Goal: Information Seeking & Learning: Learn about a topic

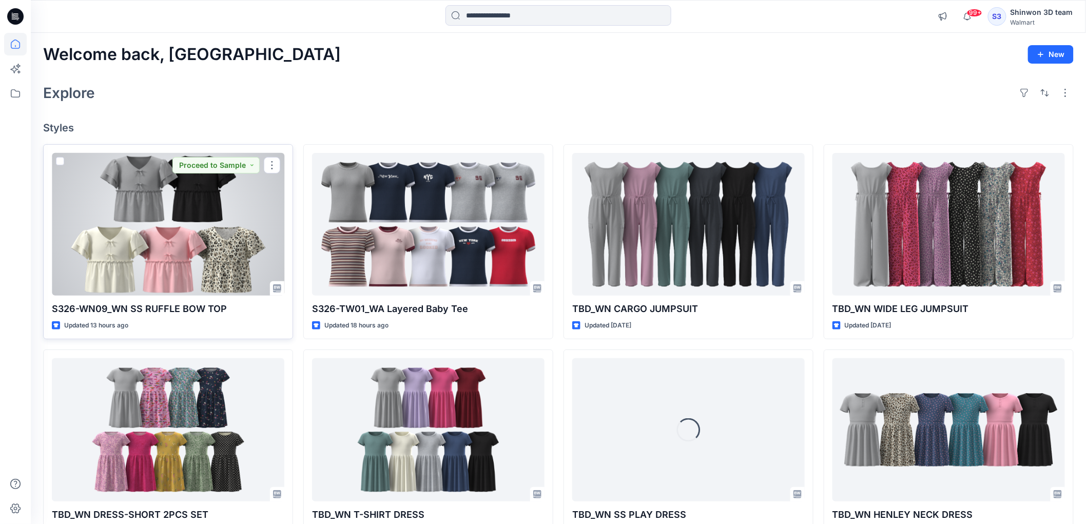
click at [129, 239] on div at bounding box center [168, 224] width 233 height 143
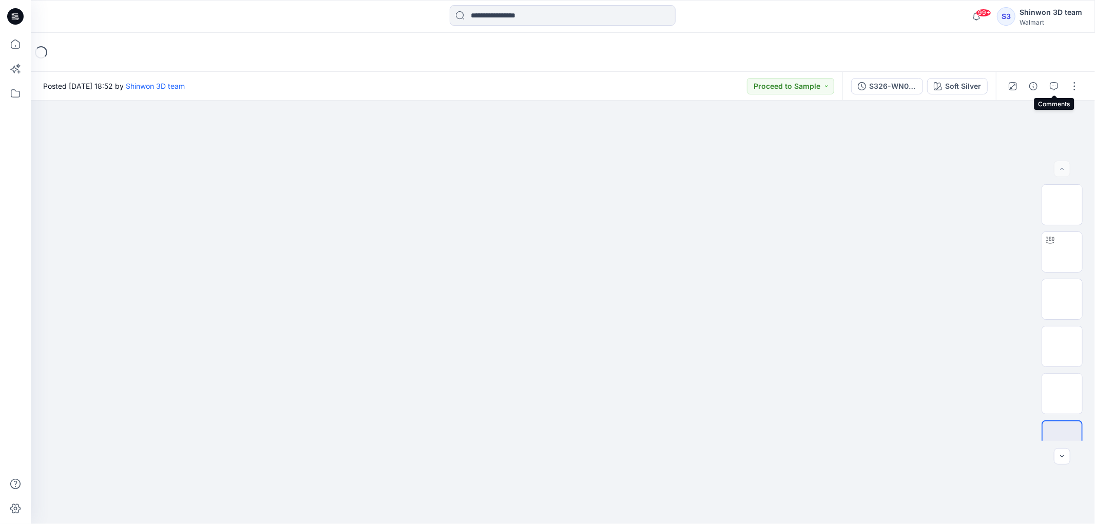
click at [1053, 86] on icon "button" at bounding box center [1054, 86] width 8 height 8
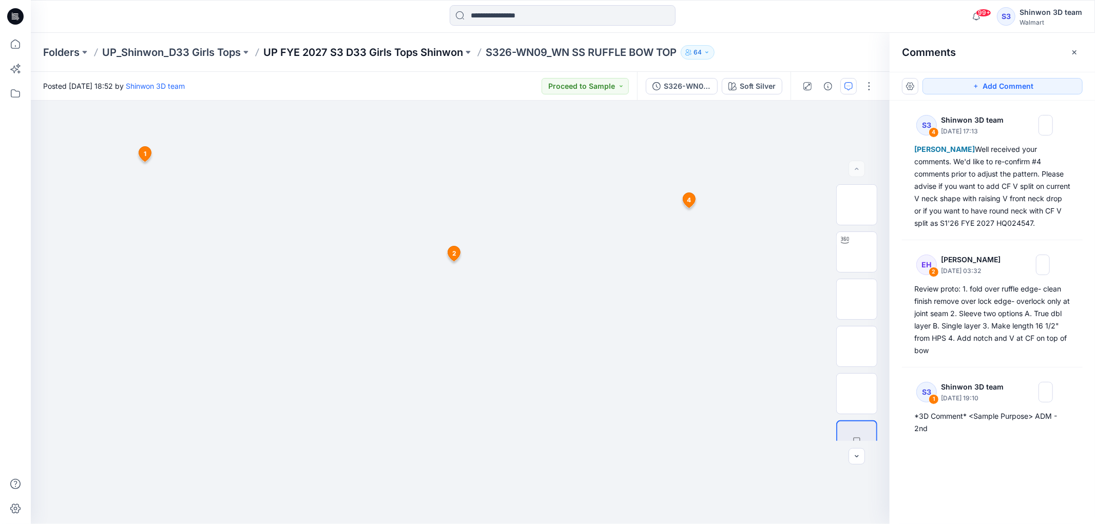
click at [360, 53] on p "UP FYE 2027 S3 D33 Girls Tops Shinwon" at bounding box center [363, 52] width 200 height 14
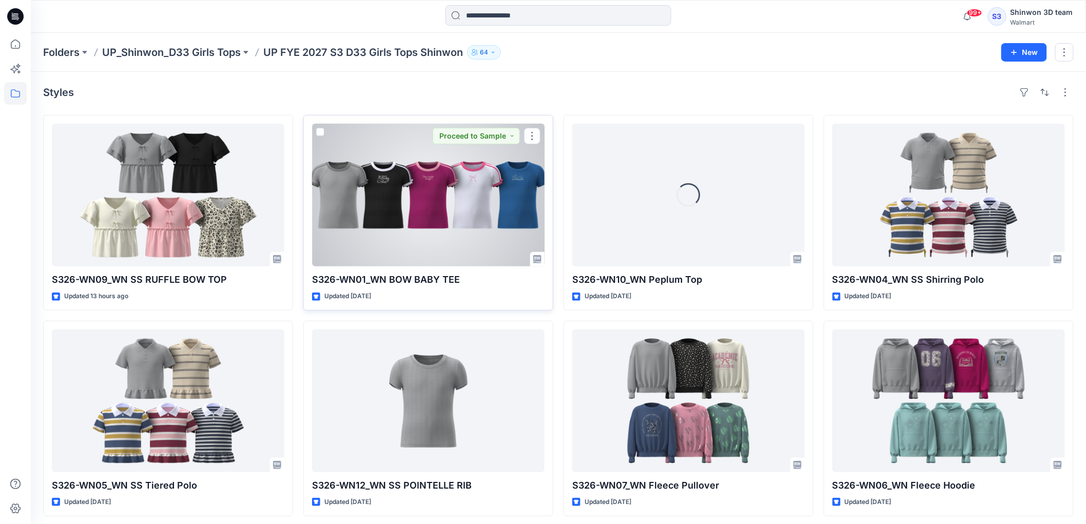
click at [505, 223] on div at bounding box center [428, 195] width 233 height 143
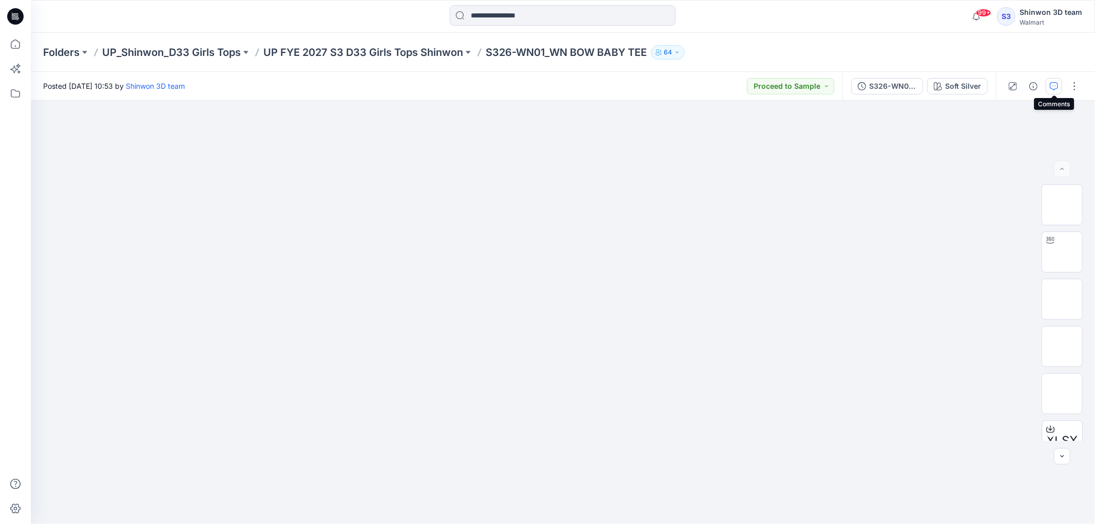
click at [1051, 85] on icon "button" at bounding box center [1054, 86] width 8 height 8
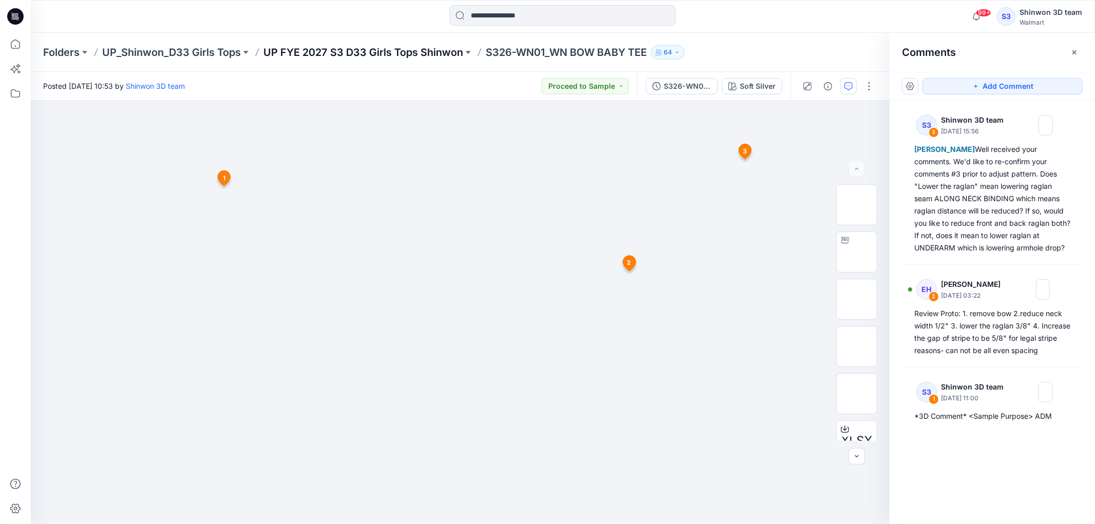
click at [373, 55] on p "UP FYE 2027 S3 D33 Girls Tops Shinwon" at bounding box center [363, 52] width 200 height 14
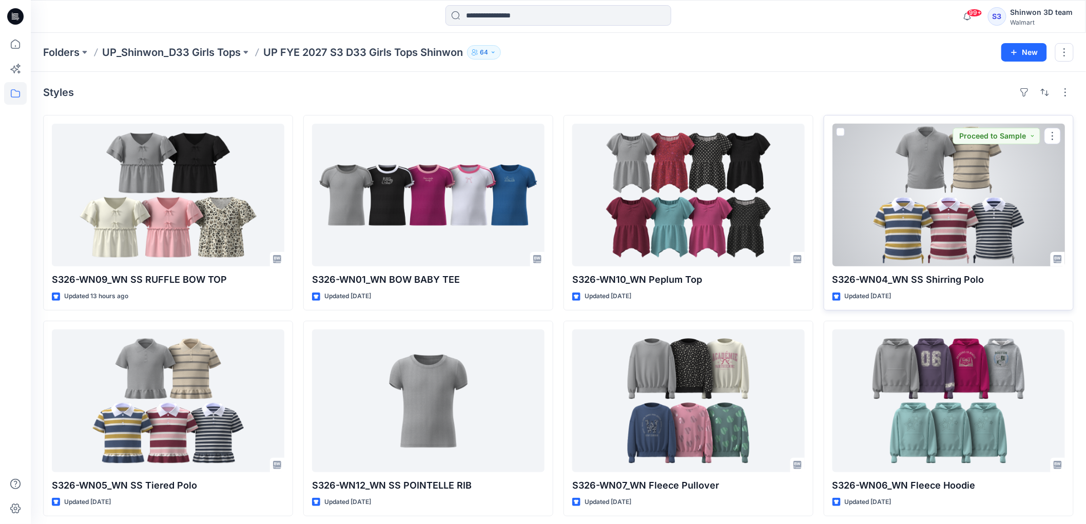
click at [907, 223] on div at bounding box center [949, 195] width 233 height 143
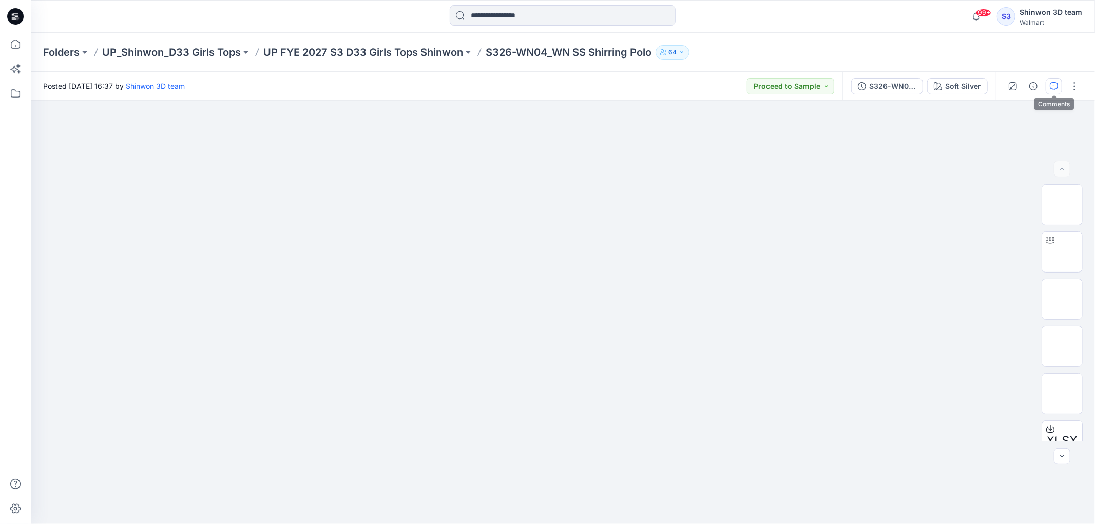
click at [1054, 80] on button "button" at bounding box center [1054, 86] width 16 height 16
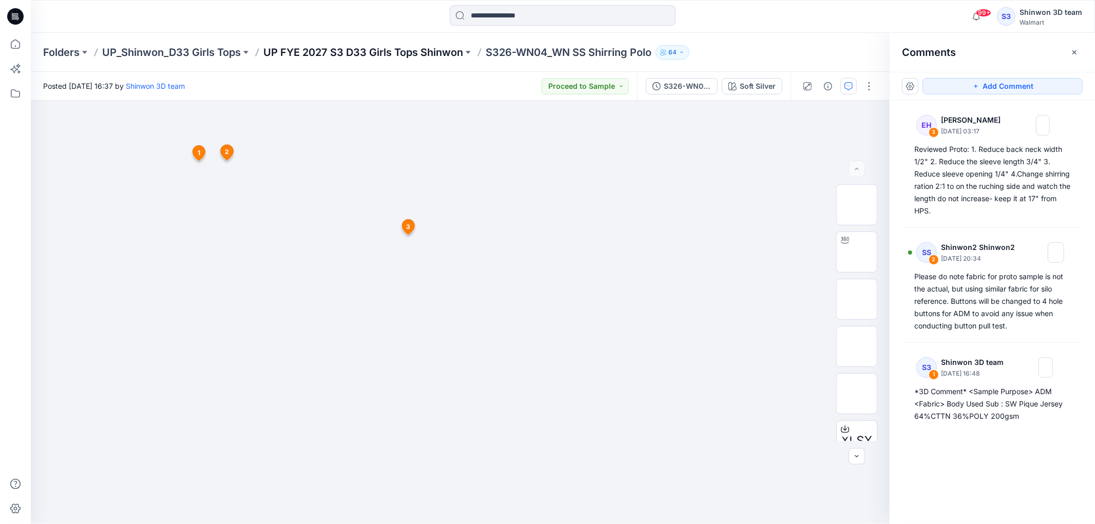
click at [365, 51] on p "UP FYE 2027 S3 D33 Girls Tops Shinwon" at bounding box center [363, 52] width 200 height 14
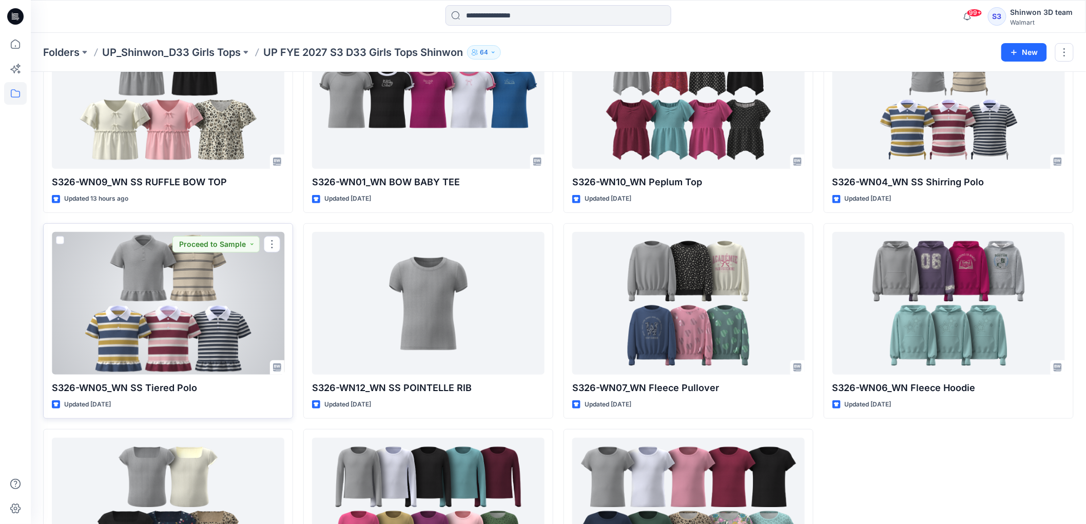
scroll to position [114, 0]
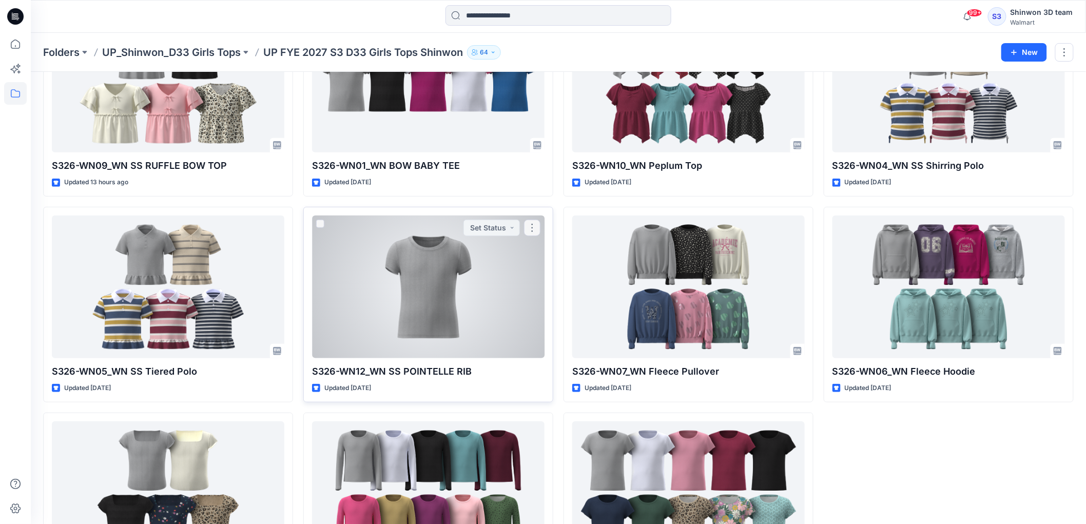
click at [409, 288] on div at bounding box center [428, 287] width 233 height 143
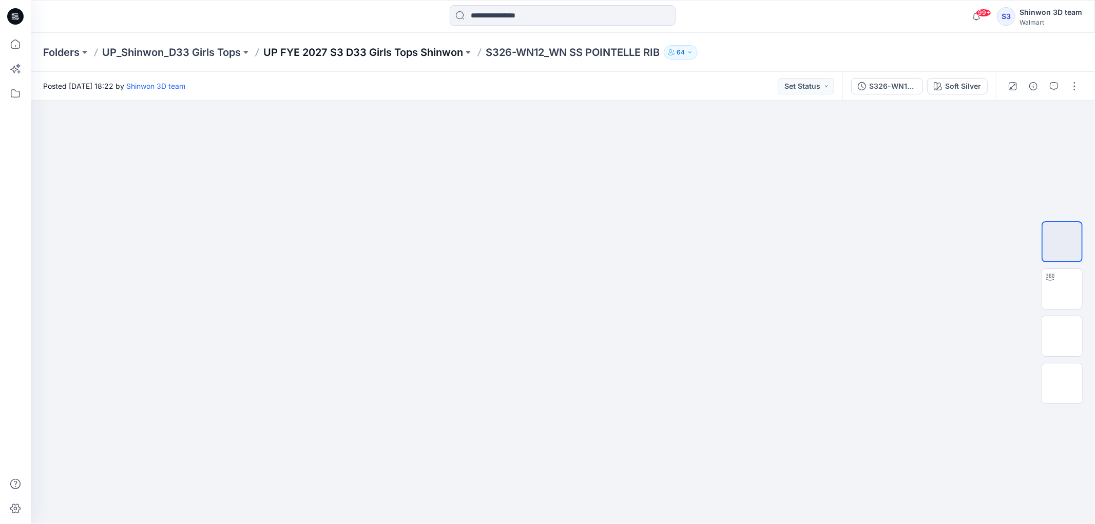
click at [348, 54] on p "UP FYE 2027 S3 D33 Girls Tops Shinwon" at bounding box center [363, 52] width 200 height 14
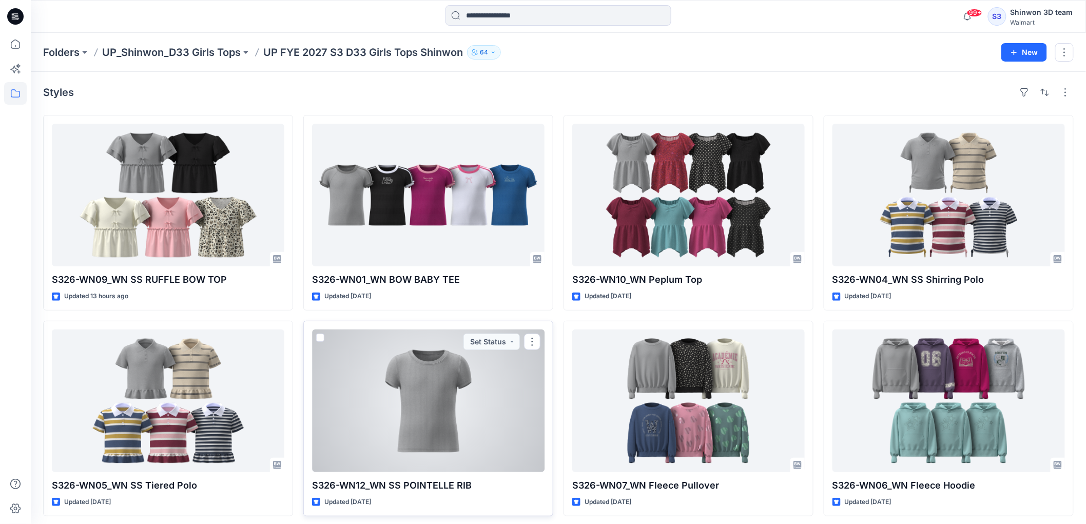
click at [389, 394] on div at bounding box center [428, 401] width 233 height 143
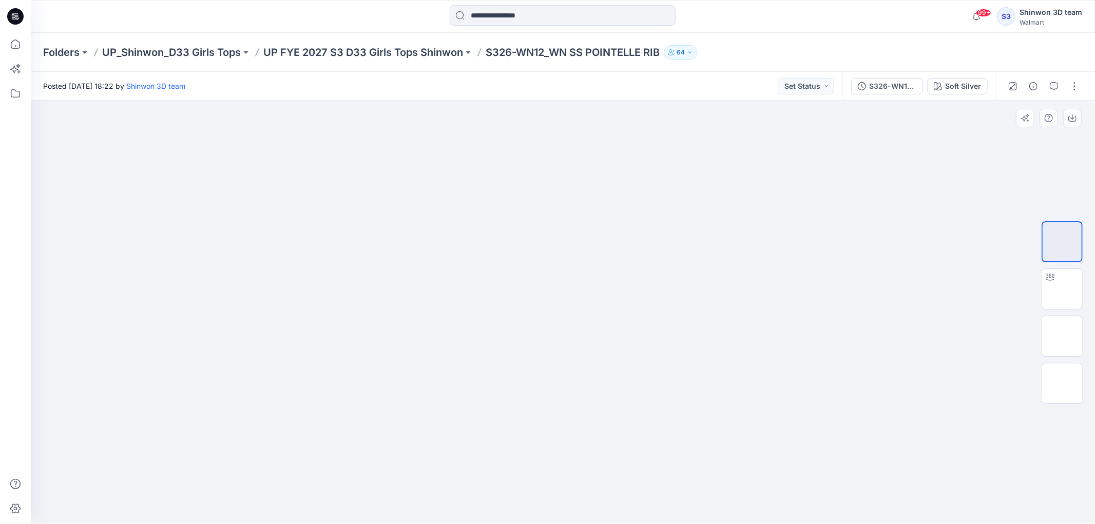
click at [223, 491] on div at bounding box center [563, 312] width 1064 height 423
